Goal: Check status: Check status

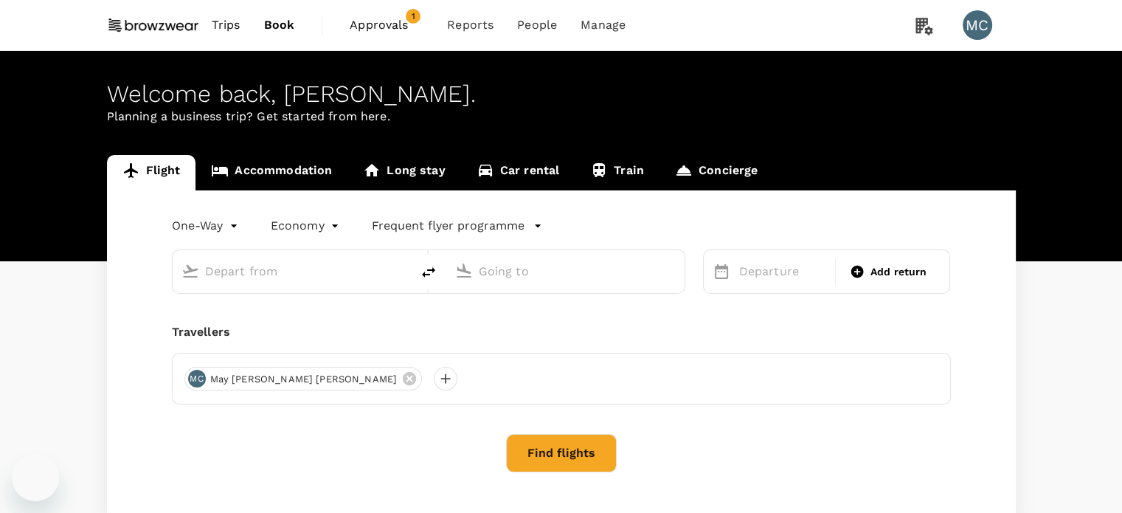
click at [381, 28] on span "Approvals" at bounding box center [387, 25] width 74 height 18
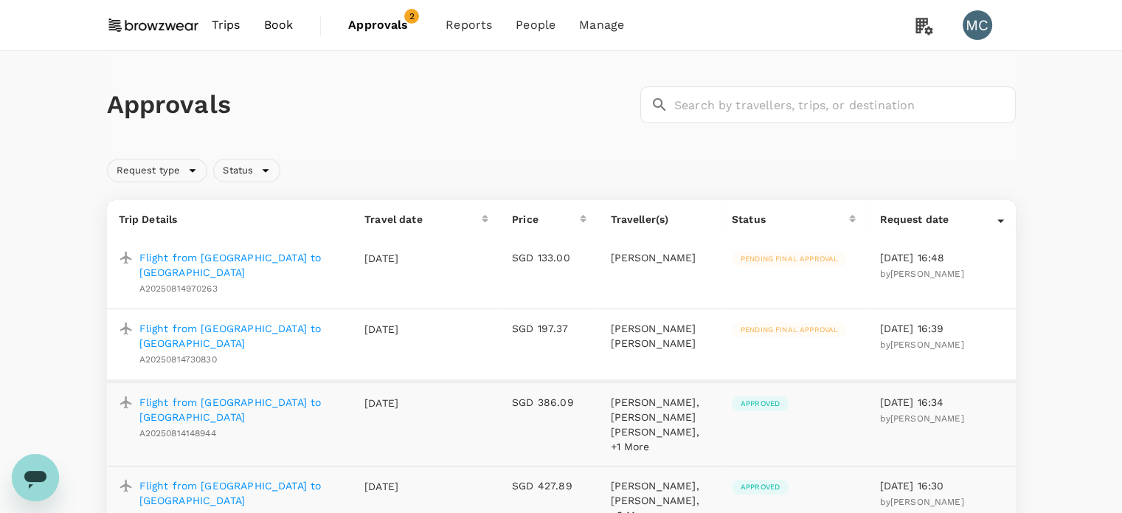
click at [252, 255] on p "Flight from [GEOGRAPHIC_DATA] to [GEOGRAPHIC_DATA]" at bounding box center [240, 265] width 202 height 30
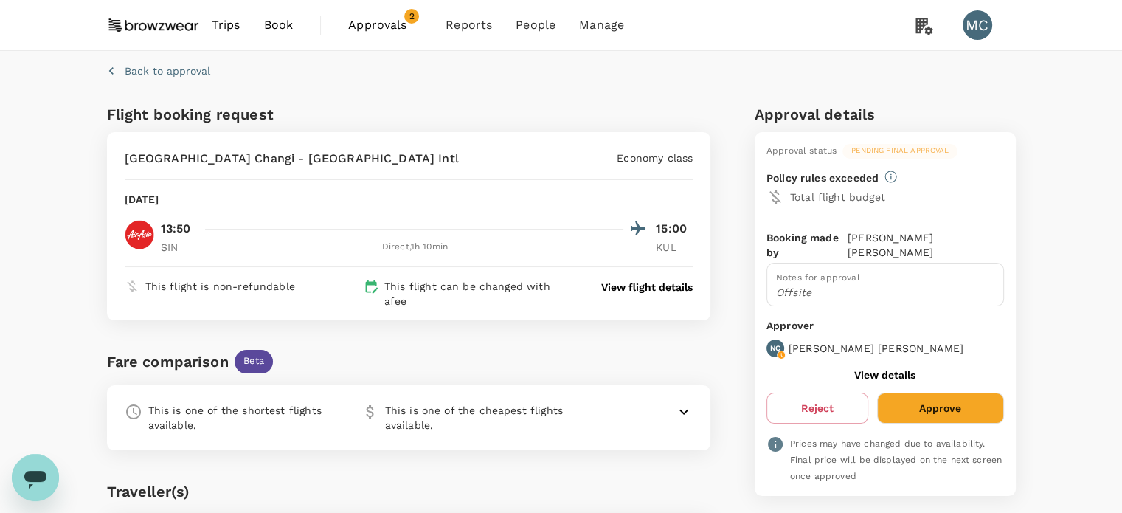
click at [173, 66] on p "Back to approval" at bounding box center [168, 70] width 86 height 15
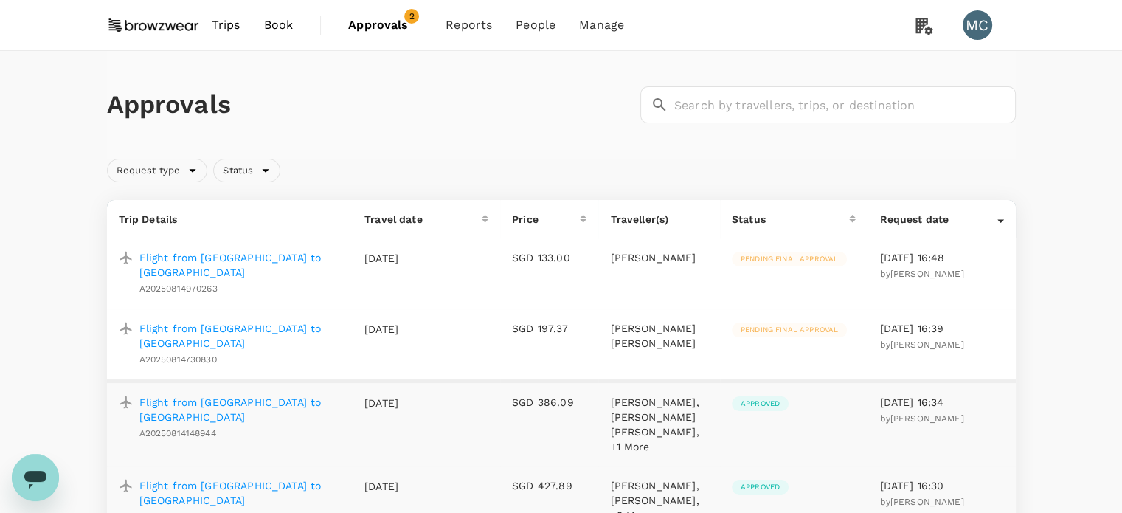
click at [218, 321] on p "Flight from [GEOGRAPHIC_DATA] to [GEOGRAPHIC_DATA]" at bounding box center [240, 336] width 202 height 30
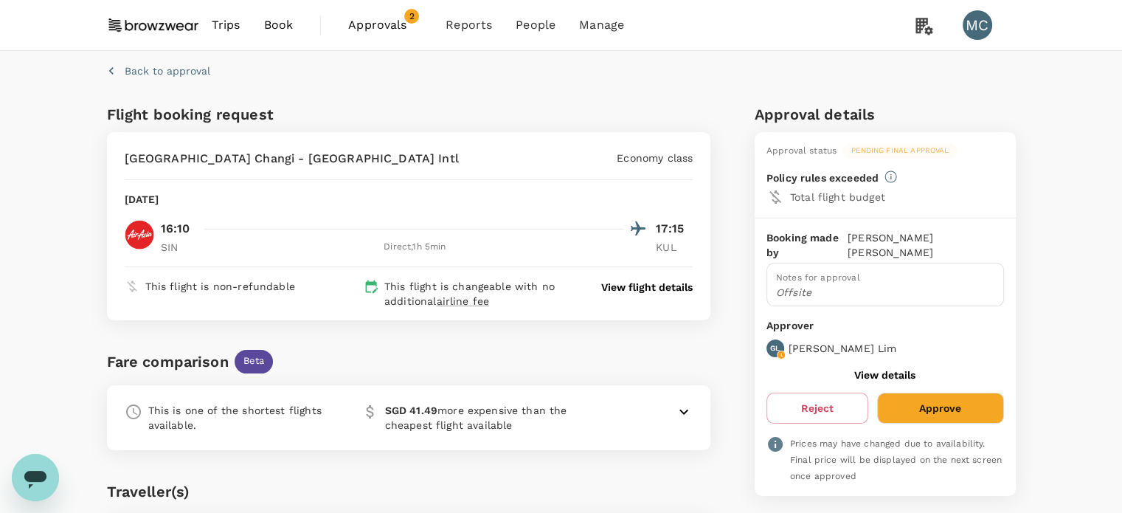
click at [171, 67] on p "Back to approval" at bounding box center [168, 70] width 86 height 15
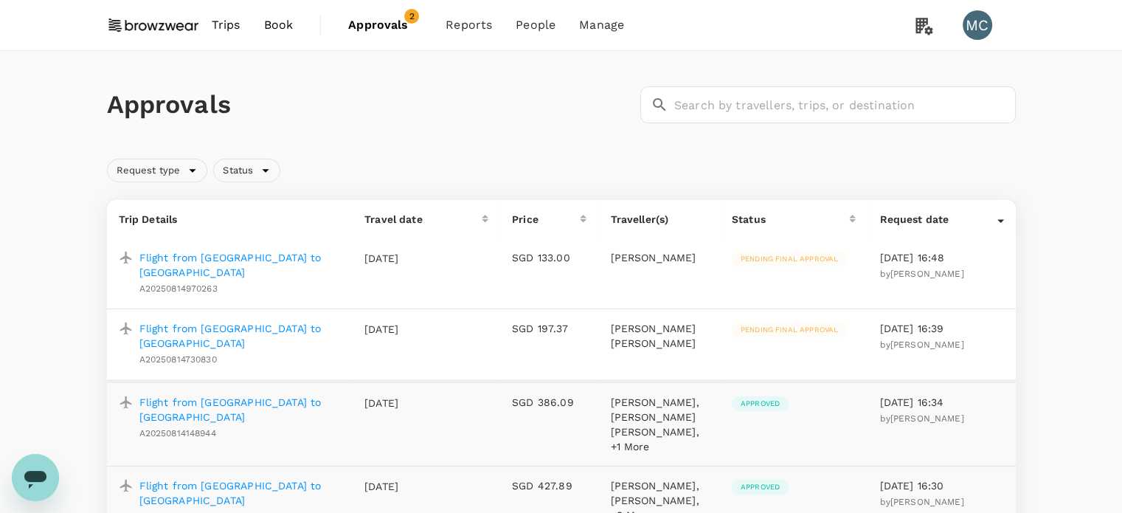
click at [300, 260] on p "Flight from [GEOGRAPHIC_DATA] to [GEOGRAPHIC_DATA]" at bounding box center [240, 265] width 202 height 30
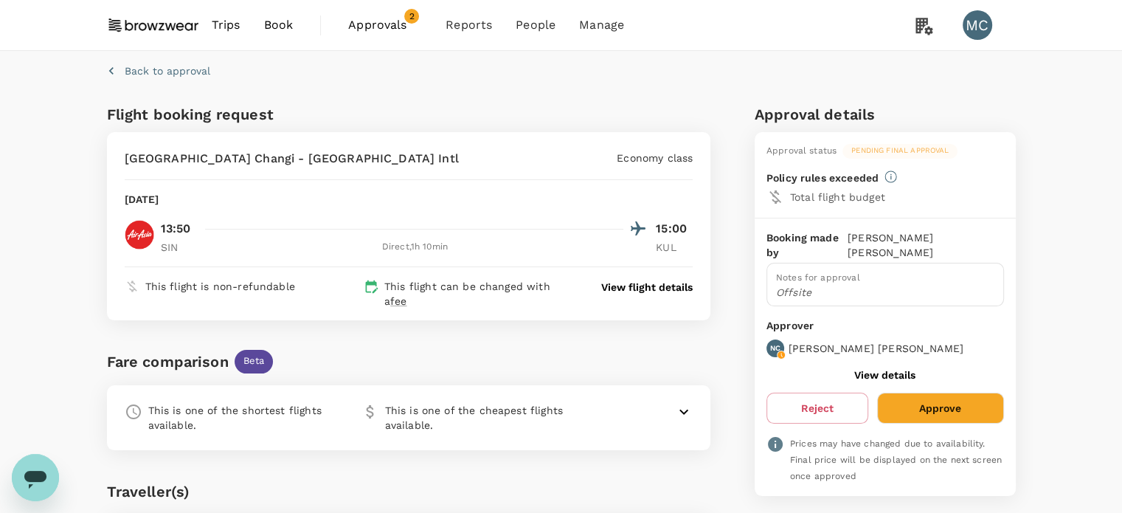
click at [69, 239] on div "Back to approval Flight booking request [GEOGRAPHIC_DATA] [GEOGRAPHIC_DATA] - […" at bounding box center [561, 460] width 1122 height 819
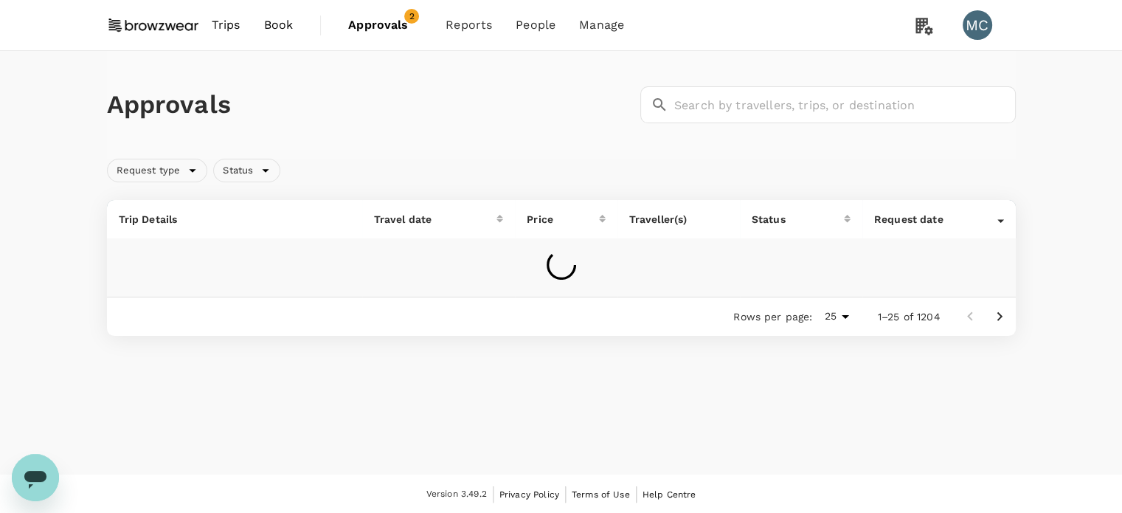
click at [387, 23] on span "Approvals" at bounding box center [385, 25] width 74 height 18
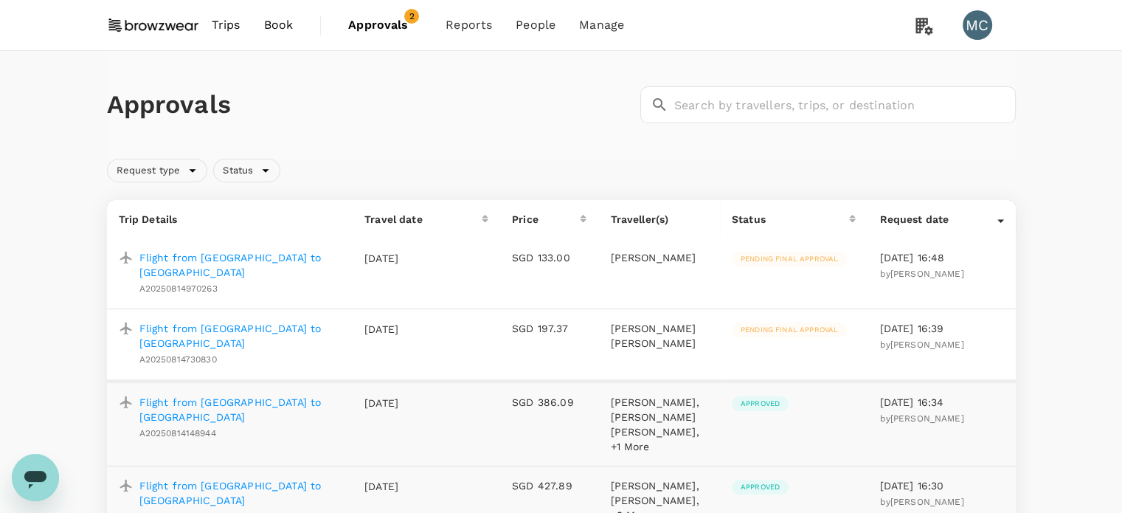
click at [244, 321] on p "Flight from [GEOGRAPHIC_DATA] to [GEOGRAPHIC_DATA]" at bounding box center [240, 336] width 202 height 30
